Goal: Task Accomplishment & Management: Manage account settings

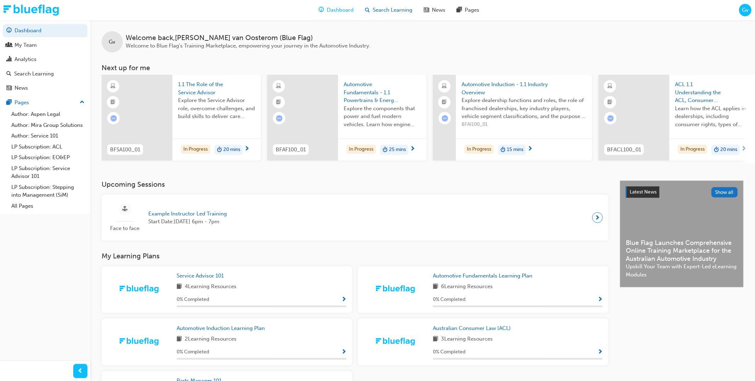
click at [399, 15] on div "Search Learning" at bounding box center [388, 10] width 59 height 15
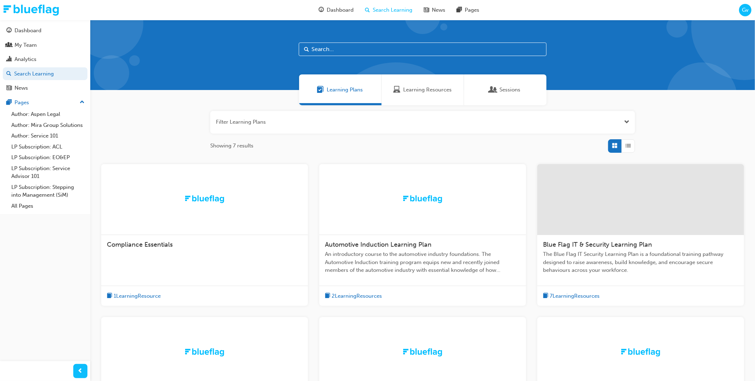
click at [395, 241] on span "Automotive Induction Learning Plan" at bounding box center [378, 244] width 107 height 8
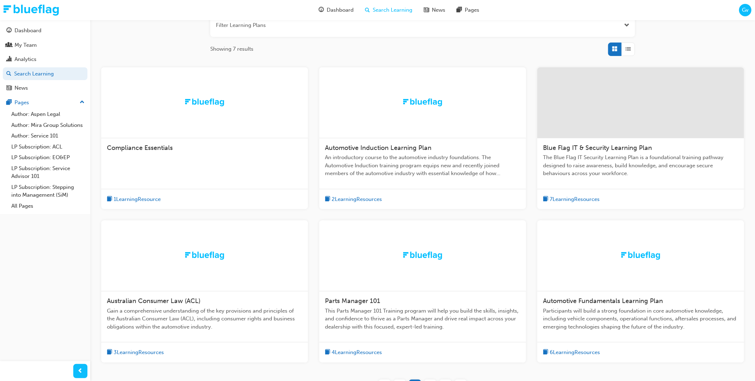
scroll to position [128, 0]
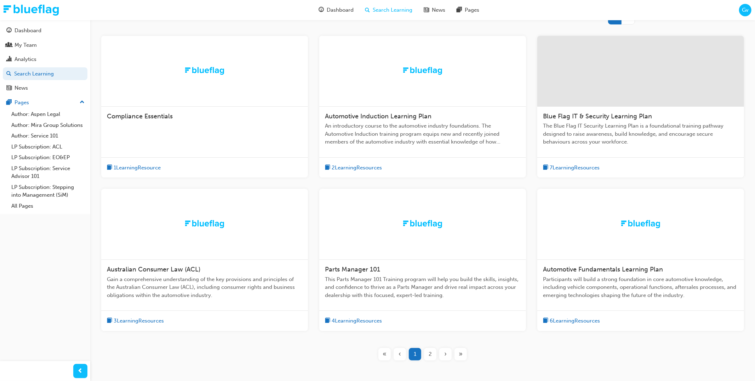
click at [183, 268] on span "Australian Consumer Law (ACL)" at bounding box center [153, 269] width 93 height 8
click at [586, 268] on span "Automotive Fundamentals Learning Plan" at bounding box center [603, 269] width 120 height 8
click at [446, 354] on span "›" at bounding box center [445, 355] width 2 height 8
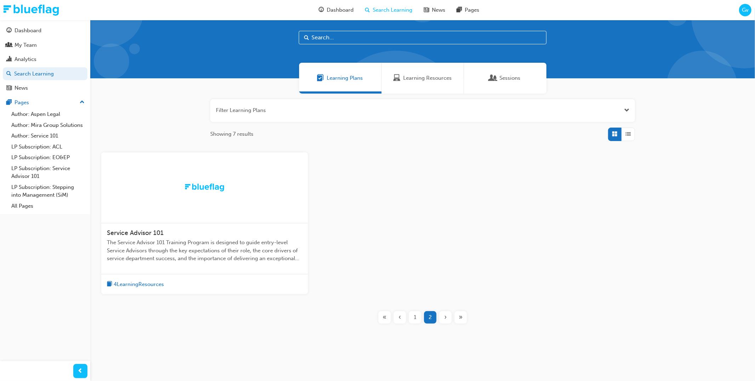
scroll to position [12, 0]
click at [144, 233] on span "Service Advisor 101" at bounding box center [135, 233] width 57 height 8
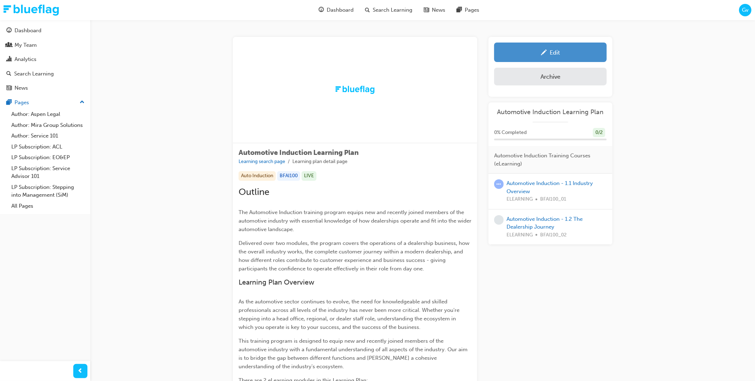
click at [533, 48] on div "Edit" at bounding box center [551, 52] width 102 height 9
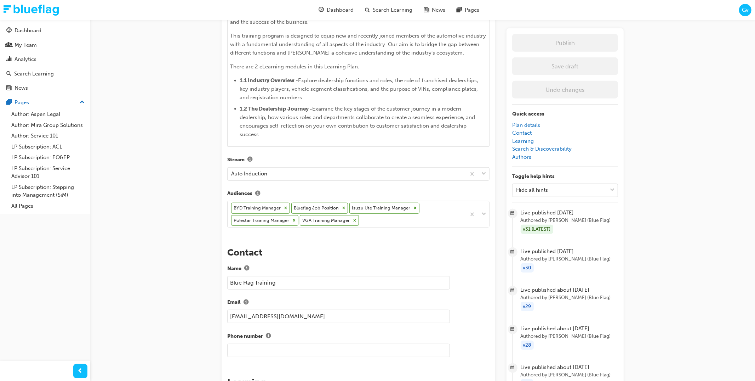
scroll to position [406, 0]
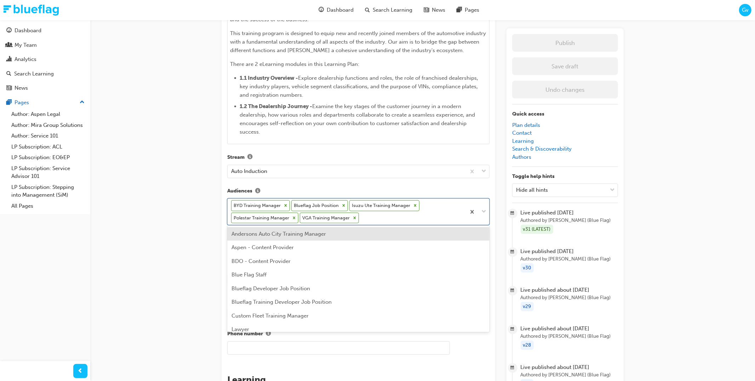
click at [395, 214] on div "BYD Training Manager Blueflag Job Position Isuzu Ute Training Manager Polestar …" at bounding box center [347, 212] width 238 height 26
click at [391, 235] on div "Andersons Auto City Training Manager" at bounding box center [358, 234] width 262 height 14
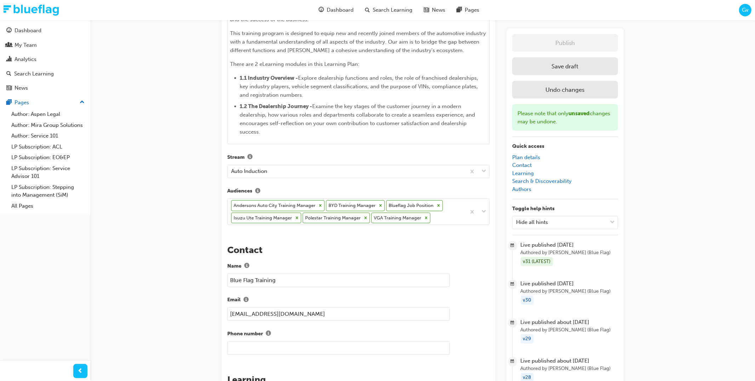
click at [539, 70] on button "Save draft" at bounding box center [565, 66] width 106 height 18
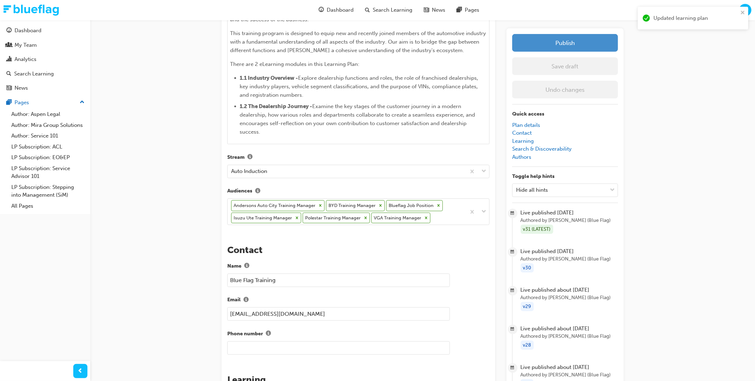
click at [552, 42] on button "Publish" at bounding box center [565, 43] width 106 height 18
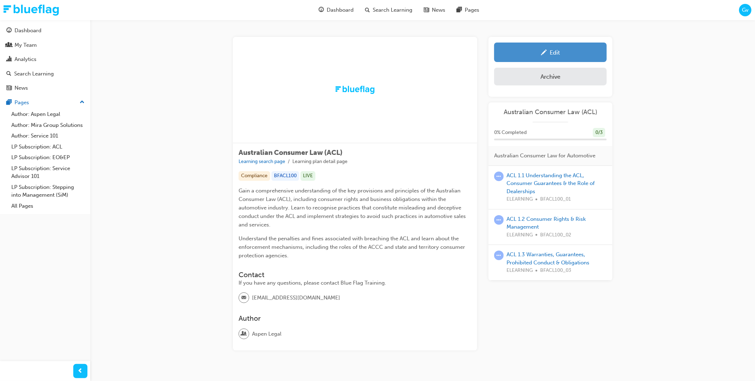
click at [563, 57] on link "Edit" at bounding box center [550, 51] width 113 height 19
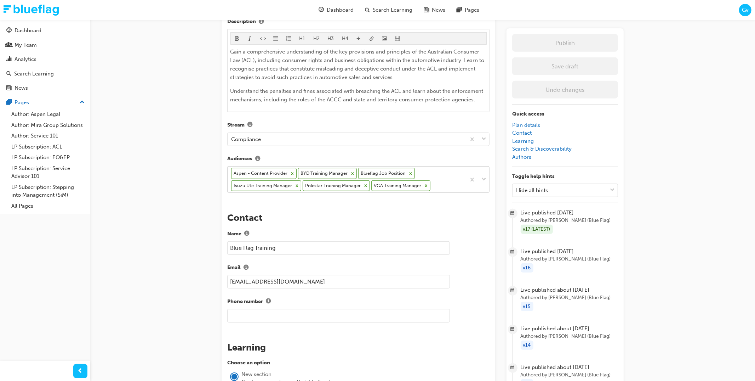
scroll to position [269, 0]
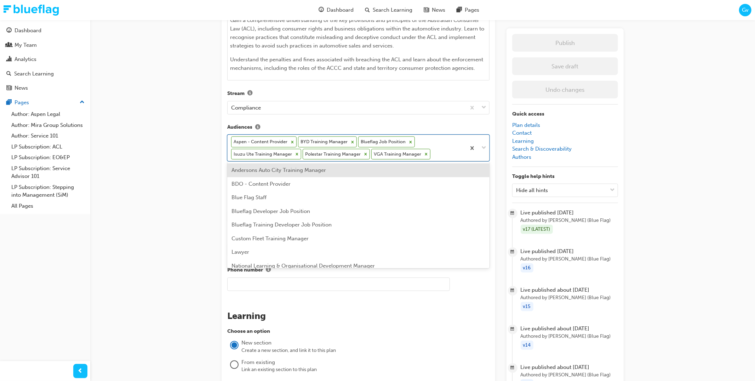
click at [431, 154] on div "Aspen - Content Provider BYD Training Manager Blueflag Job Position Isuzu Ute T…" at bounding box center [347, 148] width 238 height 26
click at [409, 170] on div "Andersons Auto City Training Manager" at bounding box center [358, 170] width 262 height 14
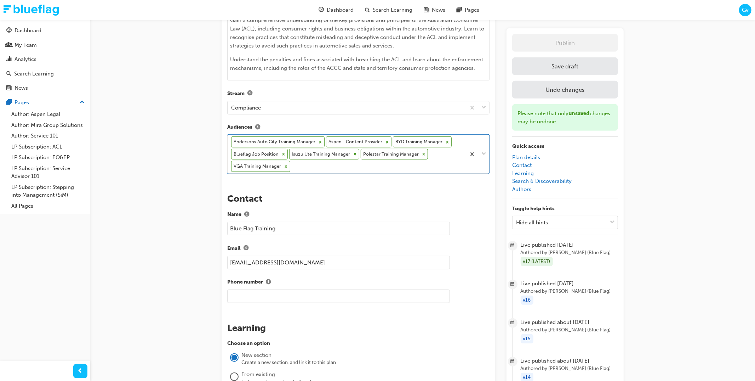
click at [559, 71] on button "Save draft" at bounding box center [565, 66] width 106 height 18
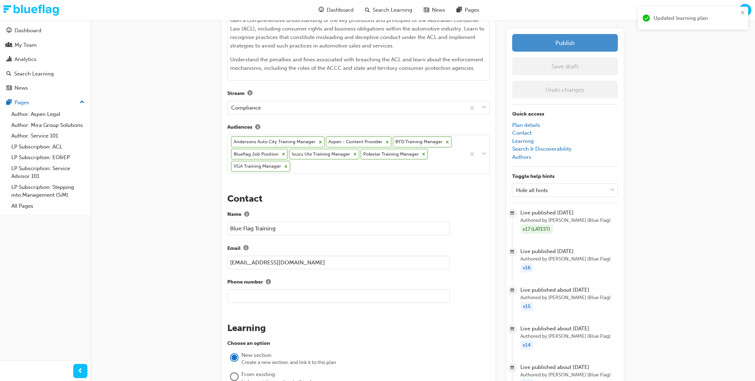
click at [566, 46] on button "Publish" at bounding box center [565, 43] width 106 height 18
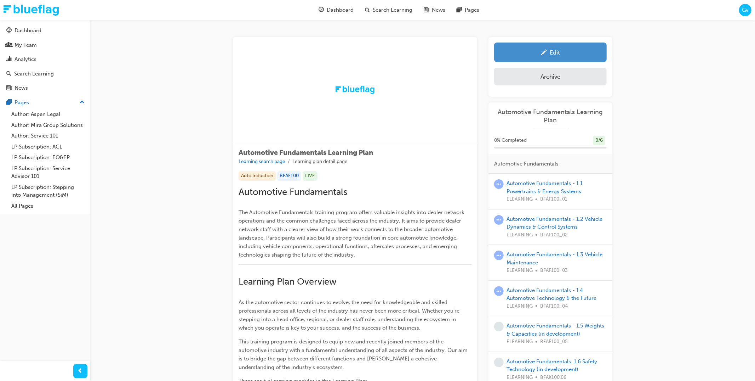
click at [552, 56] on div "Edit" at bounding box center [551, 52] width 102 height 9
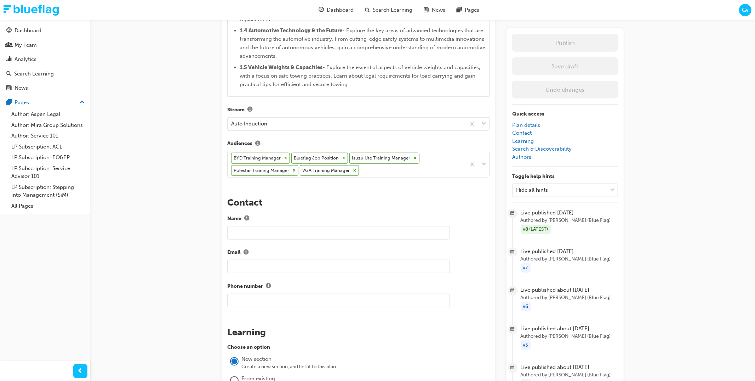
scroll to position [572, 0]
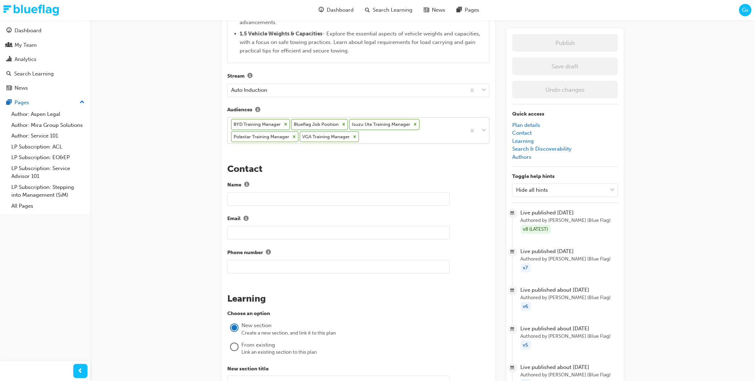
click at [403, 135] on div "BYD Training Manager Blueflag Job Position Isuzu Ute Training Manager Polestar …" at bounding box center [347, 131] width 238 height 26
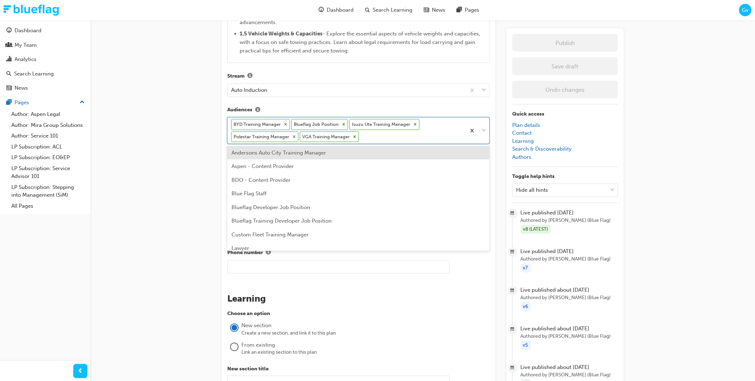
click at [392, 150] on div "Andersons Auto City Training Manager" at bounding box center [358, 153] width 262 height 14
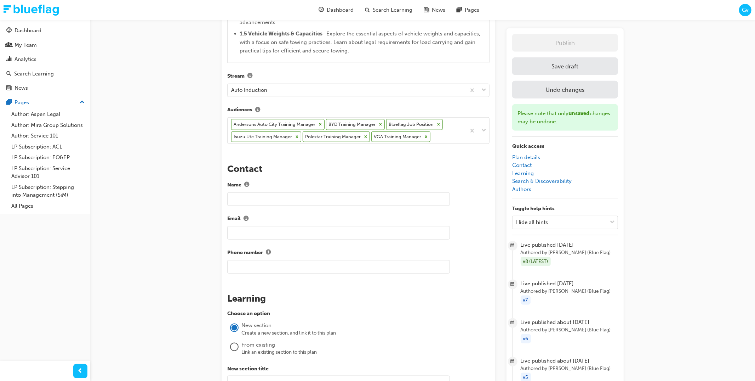
click at [577, 64] on button "Save draft" at bounding box center [565, 66] width 106 height 18
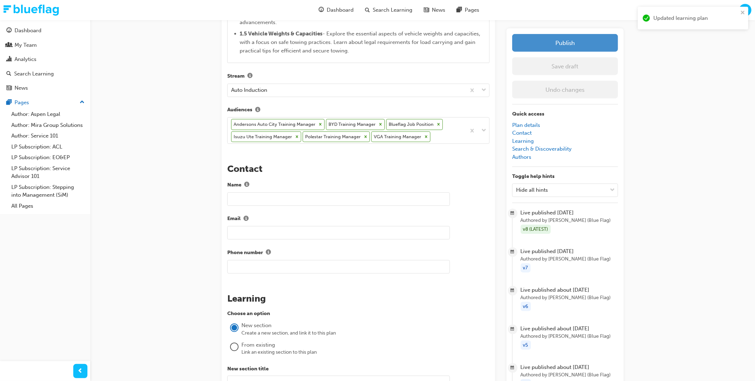
click at [572, 46] on button "Publish" at bounding box center [565, 43] width 106 height 18
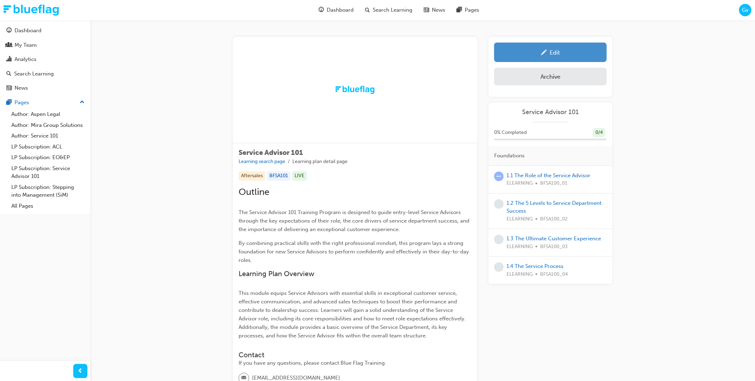
click at [551, 45] on link "Edit" at bounding box center [550, 51] width 113 height 19
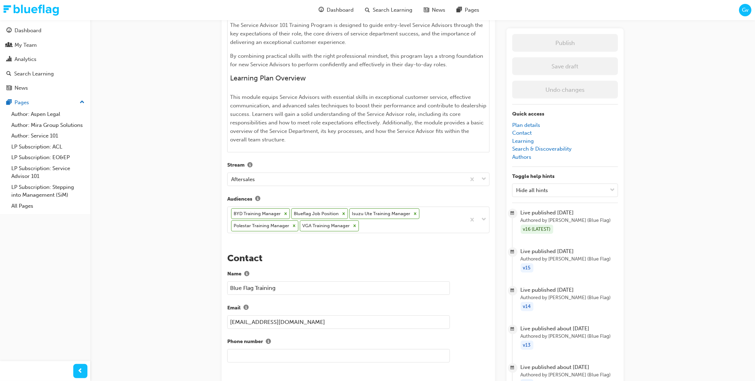
scroll to position [298, 0]
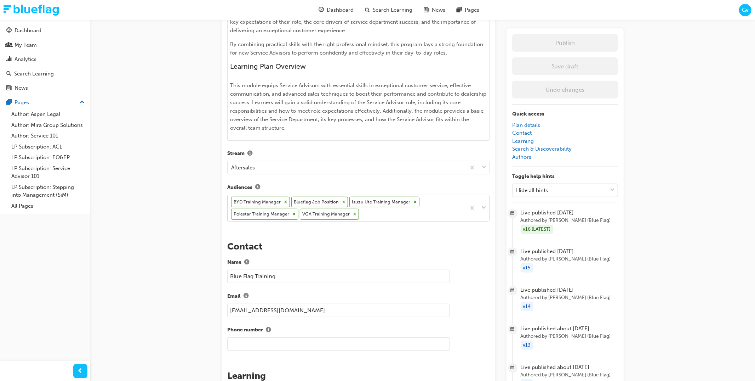
click at [413, 211] on div "BYD Training Manager Blueflag Job Position Isuzu Ute Training Manager Polestar …" at bounding box center [347, 208] width 238 height 26
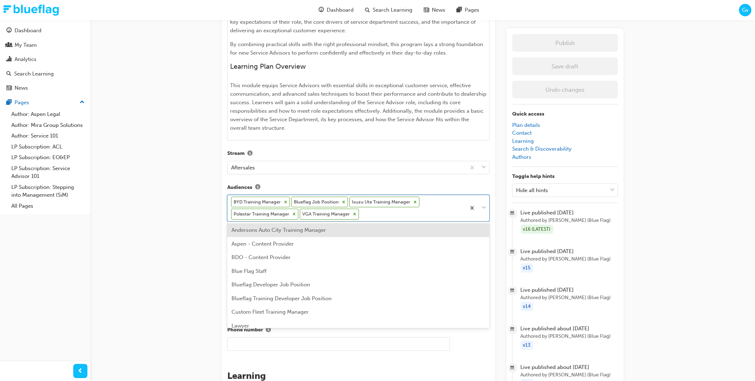
click at [398, 232] on div "Andersons Auto City Training Manager" at bounding box center [358, 230] width 262 height 14
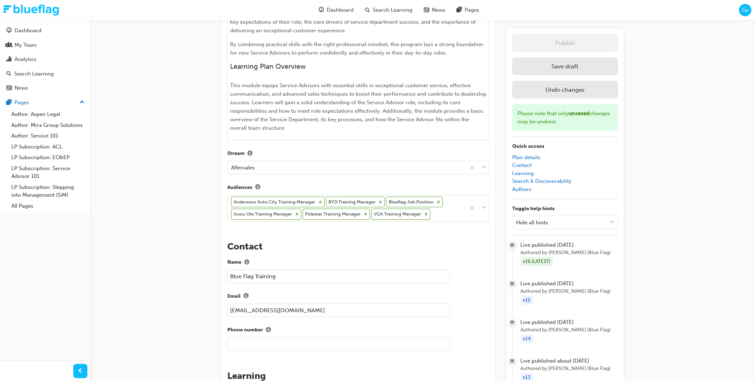
click at [571, 64] on button "Save draft" at bounding box center [565, 66] width 106 height 18
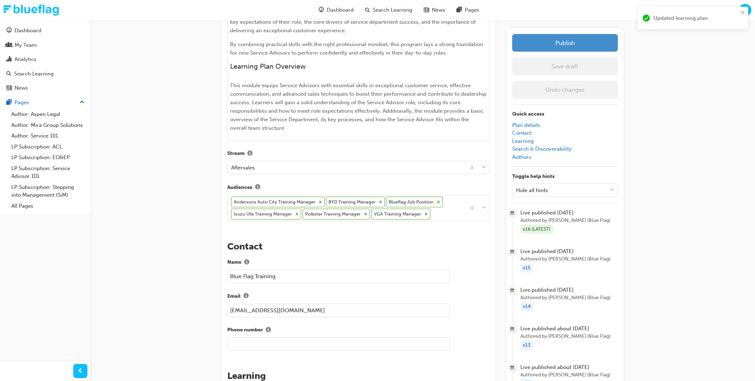
click at [569, 45] on button "Publish" at bounding box center [565, 43] width 106 height 18
